Goal: Task Accomplishment & Management: Complete application form

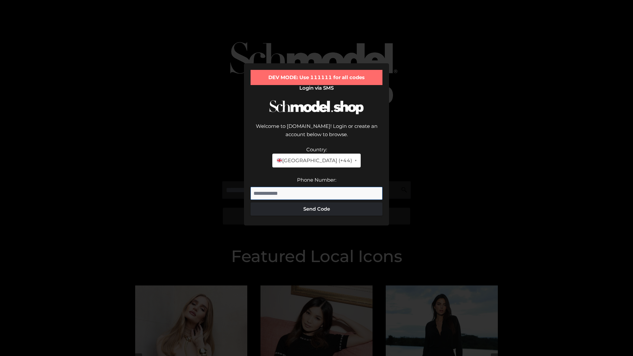
click at [317, 187] on input "Phone Number:" at bounding box center [317, 193] width 132 height 13
type input "**********"
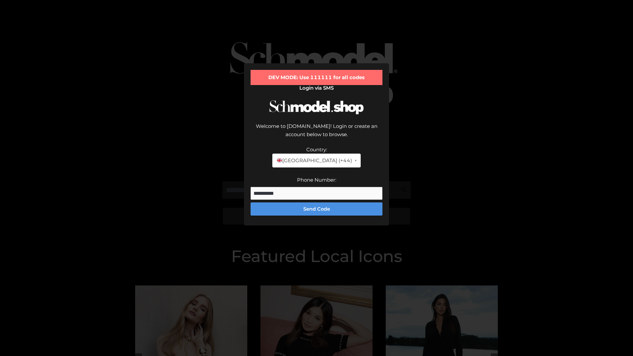
click at [317, 202] on button "Send Code" at bounding box center [317, 208] width 132 height 13
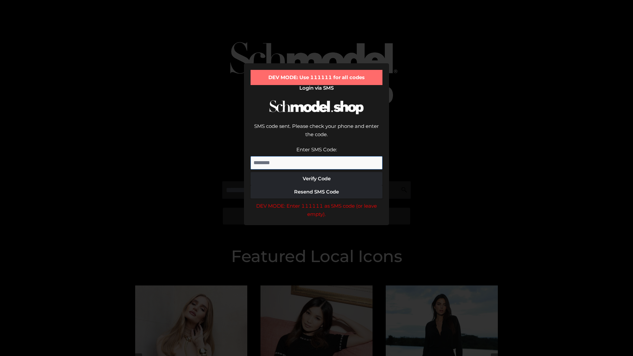
click at [317, 156] on input "Enter SMS Code:" at bounding box center [317, 162] width 132 height 13
type input "******"
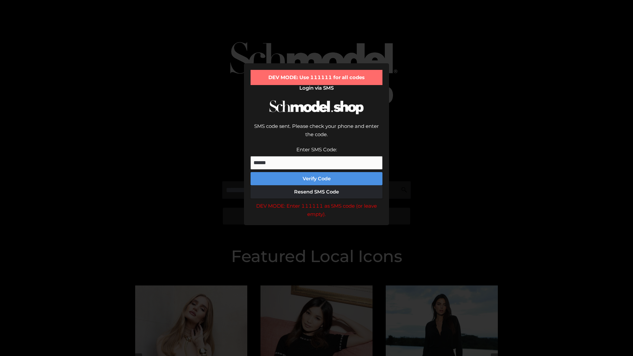
click at [317, 172] on button "Verify Code" at bounding box center [317, 178] width 132 height 13
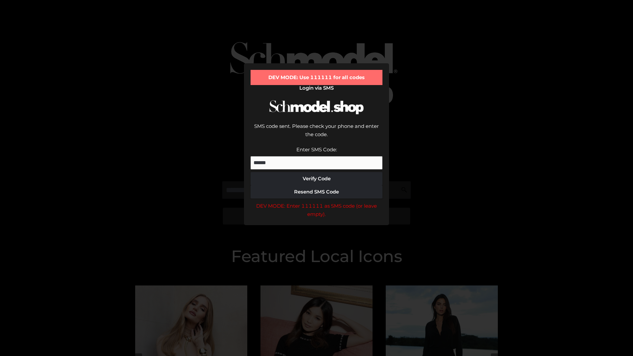
click at [317, 202] on div "DEV MODE: Enter 111111 as SMS code (or leave empty)." at bounding box center [317, 210] width 132 height 17
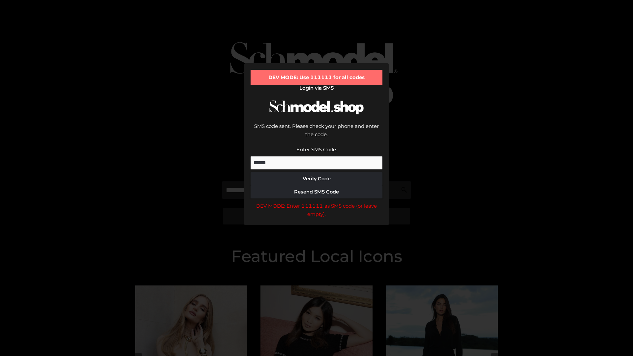
click at [317, 202] on div "DEV MODE: Enter 111111 as SMS code (or leave empty)." at bounding box center [317, 210] width 132 height 17
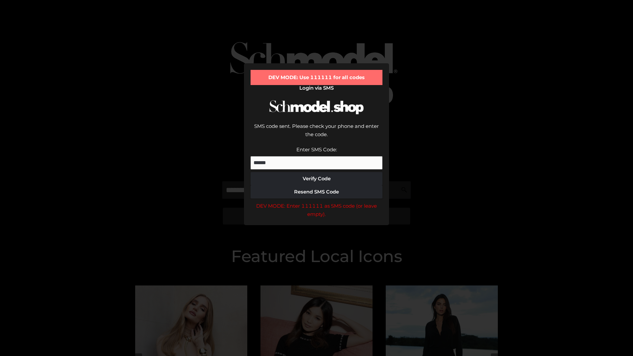
click at [317, 202] on div "DEV MODE: Enter 111111 as SMS code (or leave empty)." at bounding box center [317, 210] width 132 height 17
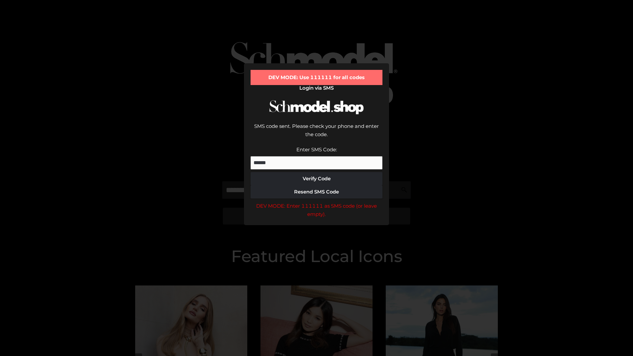
click at [317, 202] on div "DEV MODE: Enter 111111 as SMS code (or leave empty)." at bounding box center [317, 210] width 132 height 17
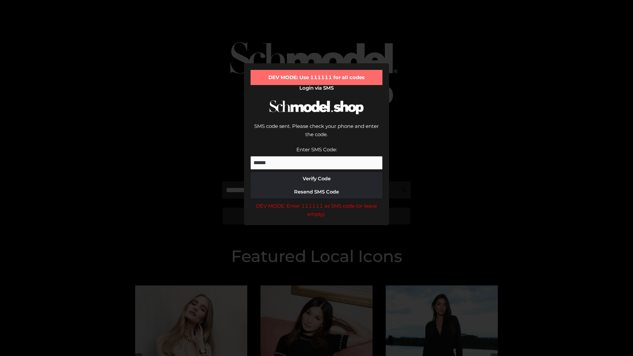
click at [317, 202] on div "DEV MODE: Enter 111111 as SMS code (or leave empty)." at bounding box center [317, 210] width 132 height 17
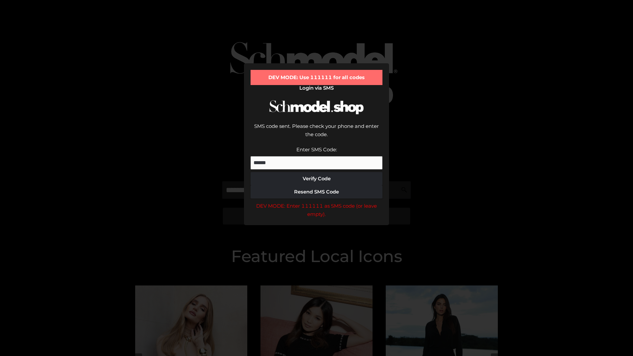
click at [317, 202] on div "DEV MODE: Enter 111111 as SMS code (or leave empty)." at bounding box center [317, 210] width 132 height 17
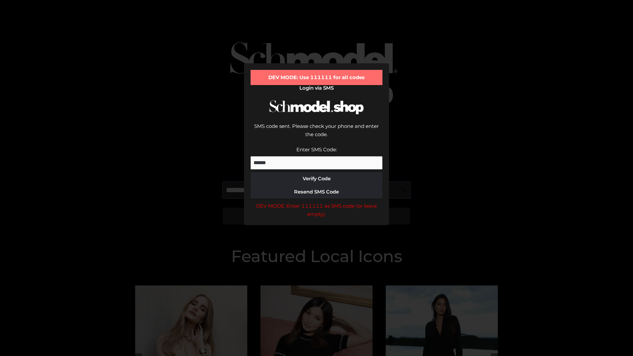
scroll to position [0, 34]
click at [317, 202] on div "DEV MODE: Enter 111111 as SMS code (or leave empty)." at bounding box center [317, 210] width 132 height 17
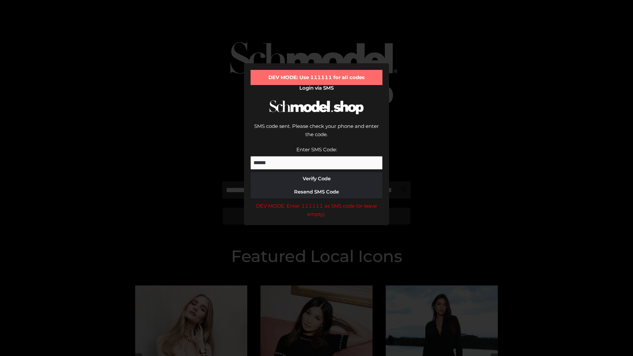
click at [317, 202] on div "DEV MODE: Enter 111111 as SMS code (or leave empty)." at bounding box center [317, 210] width 132 height 17
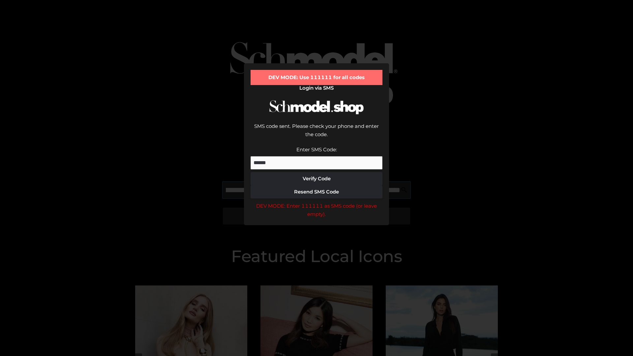
scroll to position [0, 72]
click at [317, 202] on div "DEV MODE: Enter 111111 as SMS code (or leave empty)." at bounding box center [317, 210] width 132 height 17
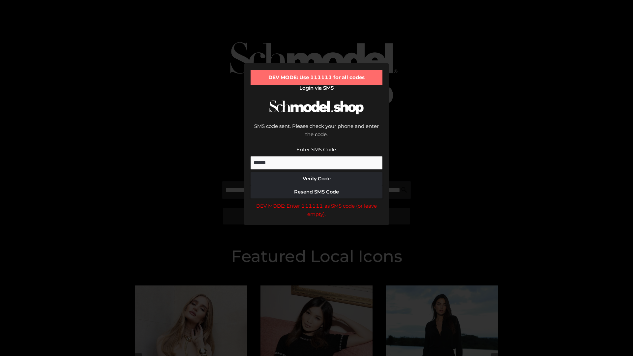
click at [317, 202] on div "DEV MODE: Enter 111111 as SMS code (or leave empty)." at bounding box center [317, 210] width 132 height 17
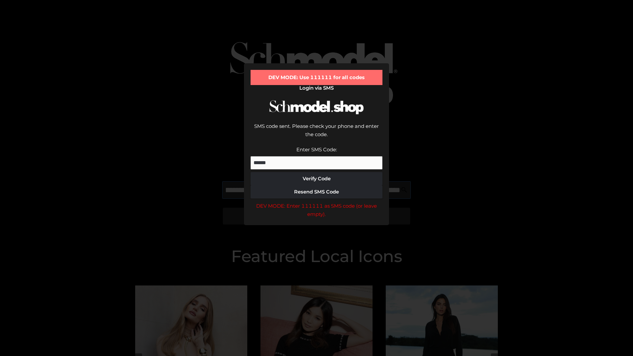
scroll to position [0, 112]
click at [317, 202] on div "DEV MODE: Enter 111111 as SMS code (or leave empty)." at bounding box center [317, 210] width 132 height 17
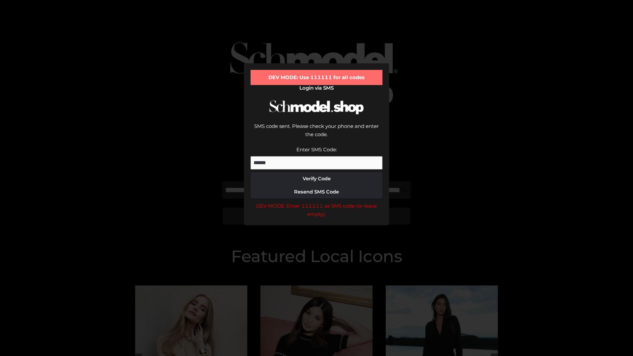
click at [317, 202] on div "DEV MODE: Enter 111111 as SMS code (or leave empty)." at bounding box center [317, 210] width 132 height 17
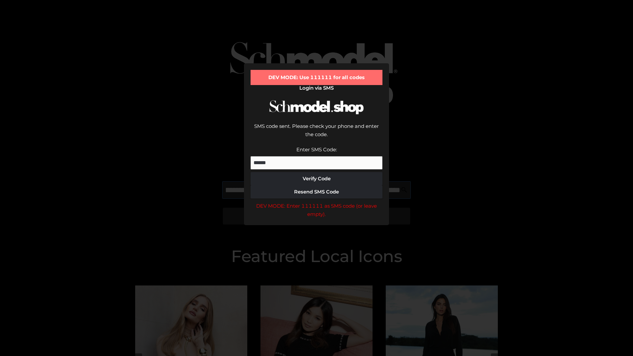
scroll to position [0, 153]
click at [317, 202] on div "DEV MODE: Enter 111111 as SMS code (or leave empty)." at bounding box center [317, 210] width 132 height 17
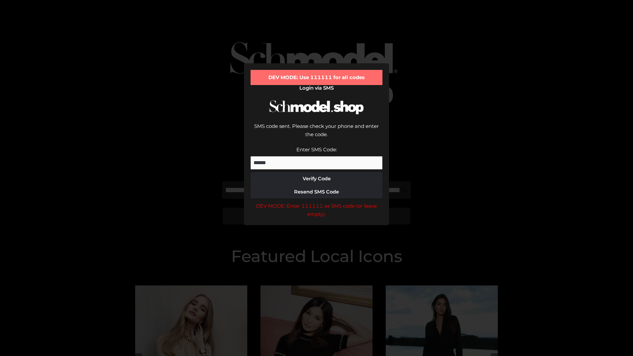
click at [317, 202] on div "DEV MODE: Enter 111111 as SMS code (or leave empty)." at bounding box center [317, 210] width 132 height 17
type input "**********"
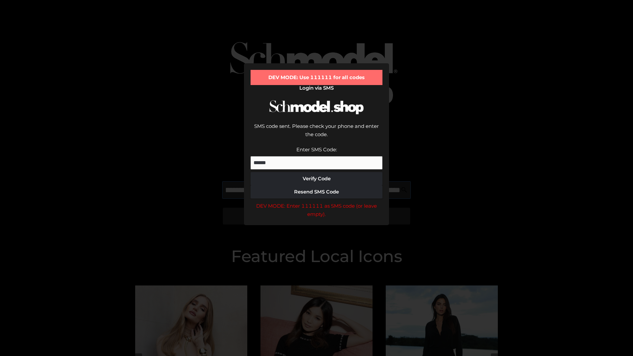
scroll to position [0, 184]
